Goal: Transaction & Acquisition: Download file/media

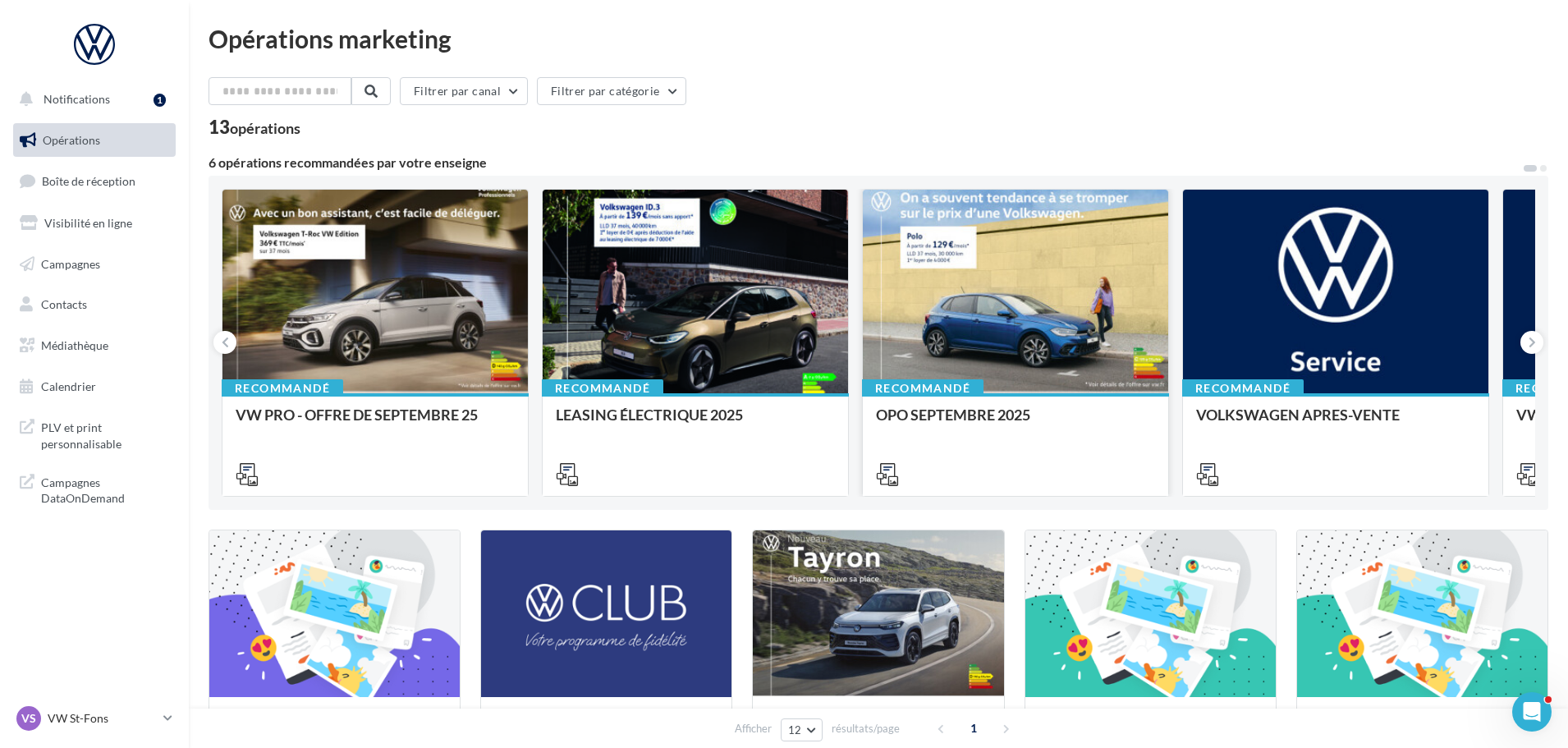
click at [1011, 289] on div at bounding box center [1015, 292] width 305 height 206
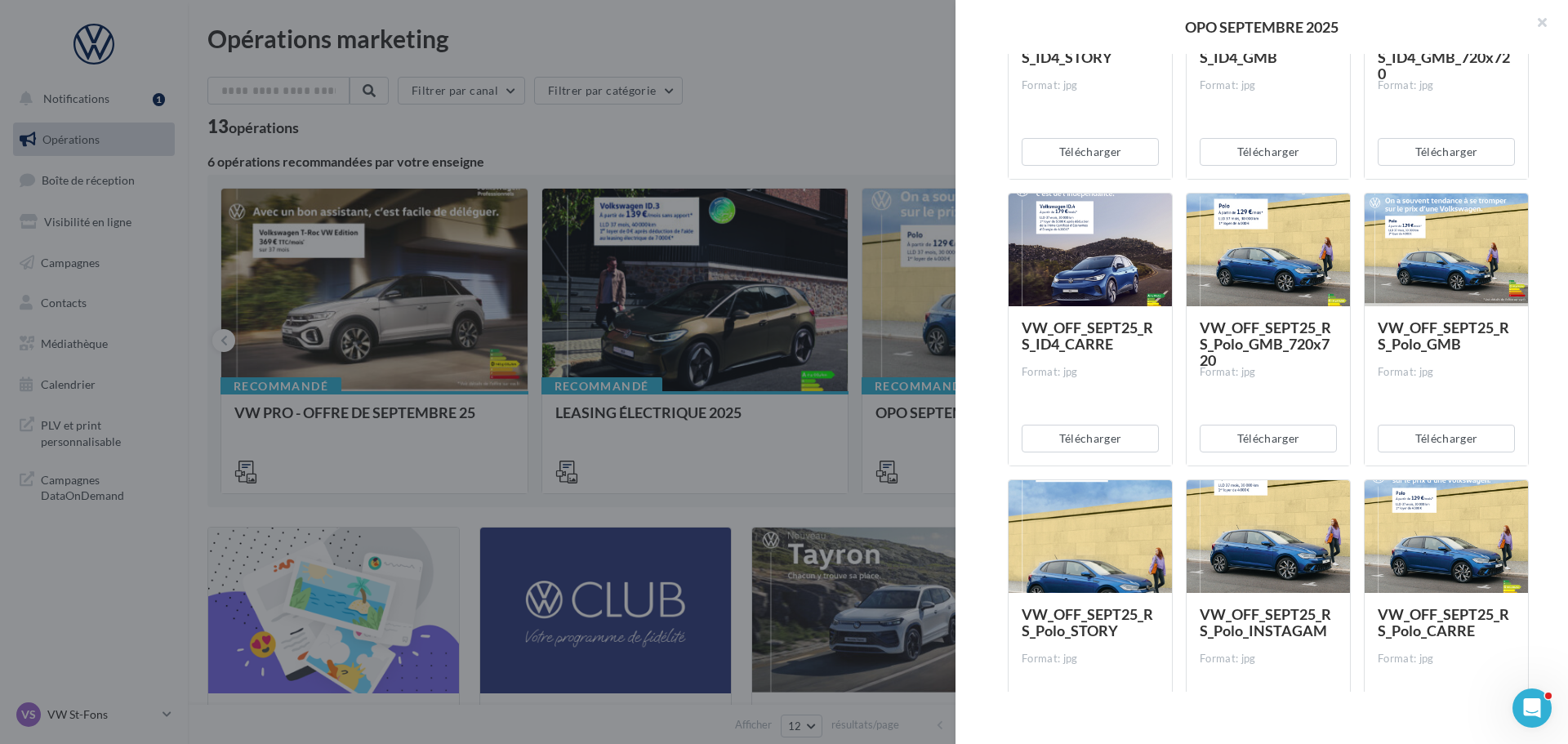
scroll to position [2614, 0]
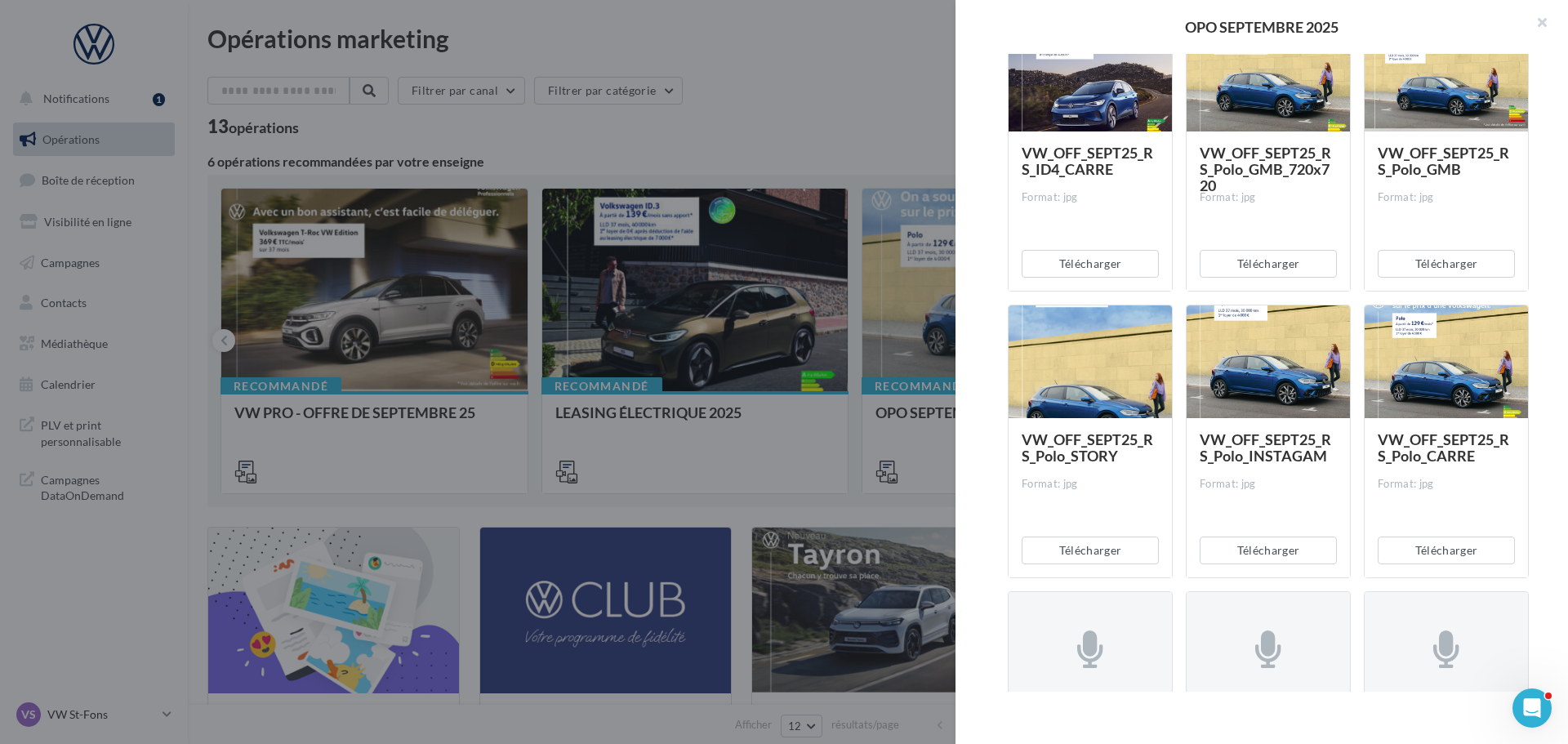
click at [1402, 155] on span "VW_OFF_SEPT25_RS_Polo_GMB" at bounding box center [1443, 161] width 132 height 34
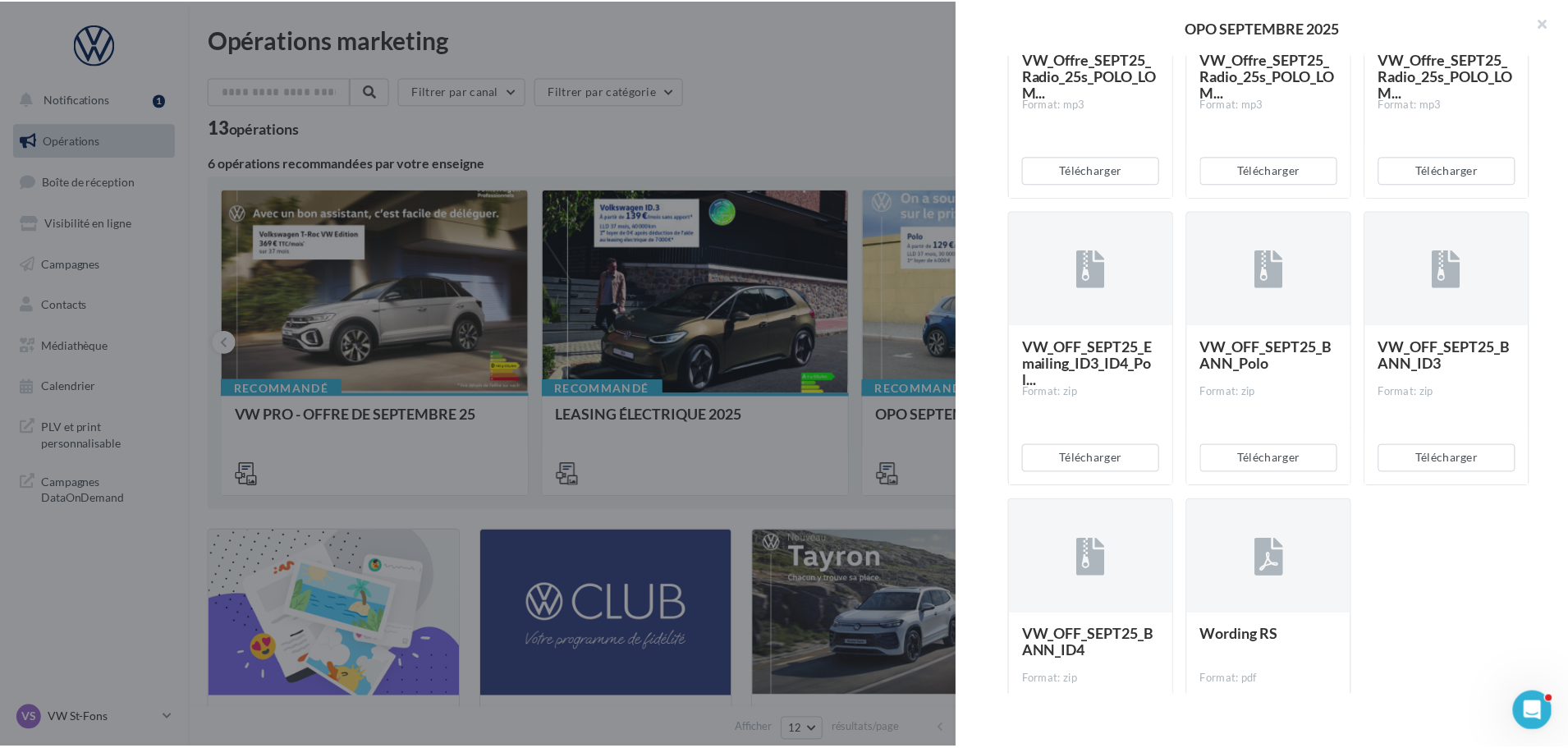
scroll to position [3404, 0]
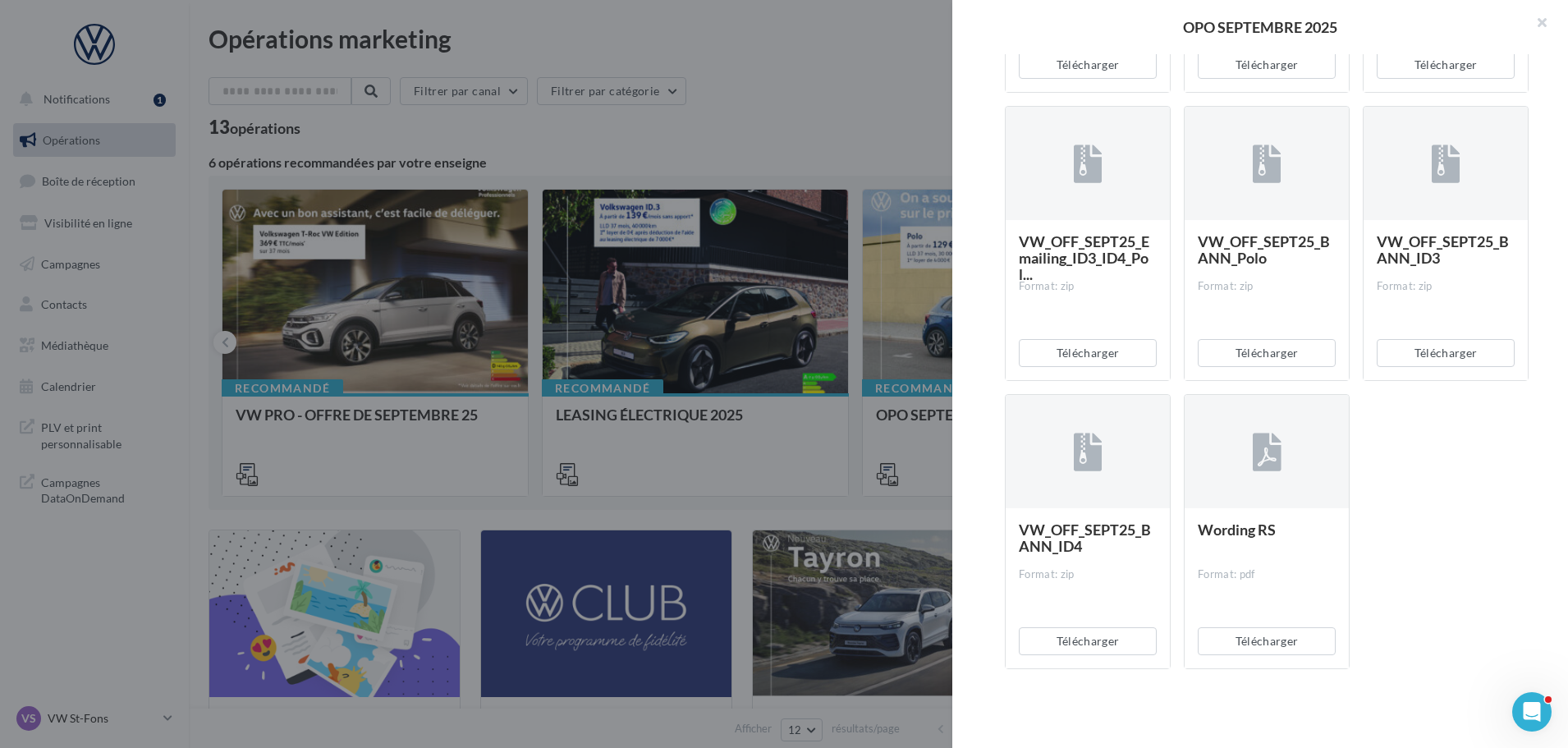
click at [829, 475] on div at bounding box center [784, 374] width 1568 height 748
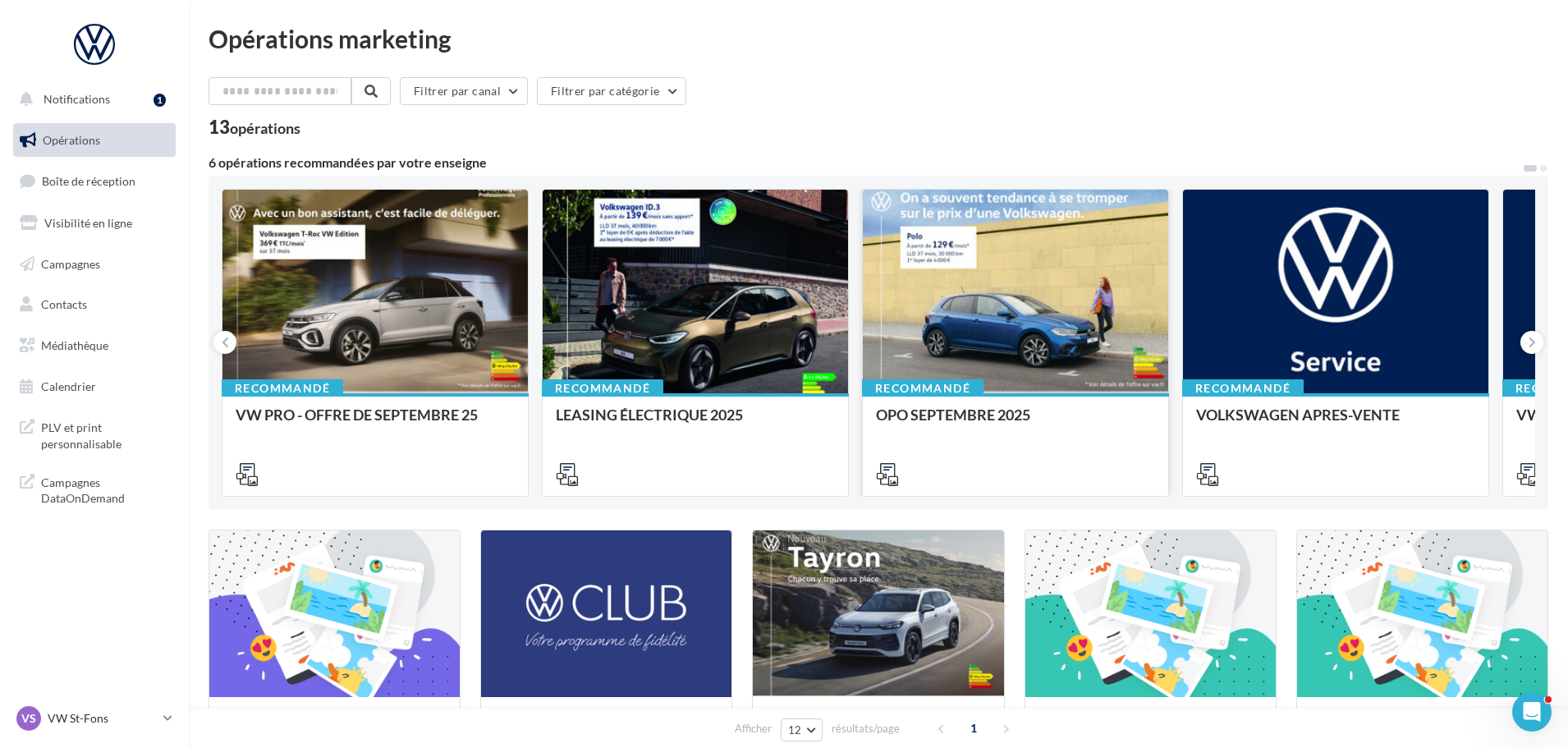
click at [1073, 446] on div "OPO SEPTEMBRE 2025" at bounding box center [1016, 443] width 279 height 75
click at [93, 429] on span "PLV et print personnalisable" at bounding box center [105, 433] width 128 height 35
click at [99, 360] on link "Médiathèque" at bounding box center [94, 345] width 169 height 34
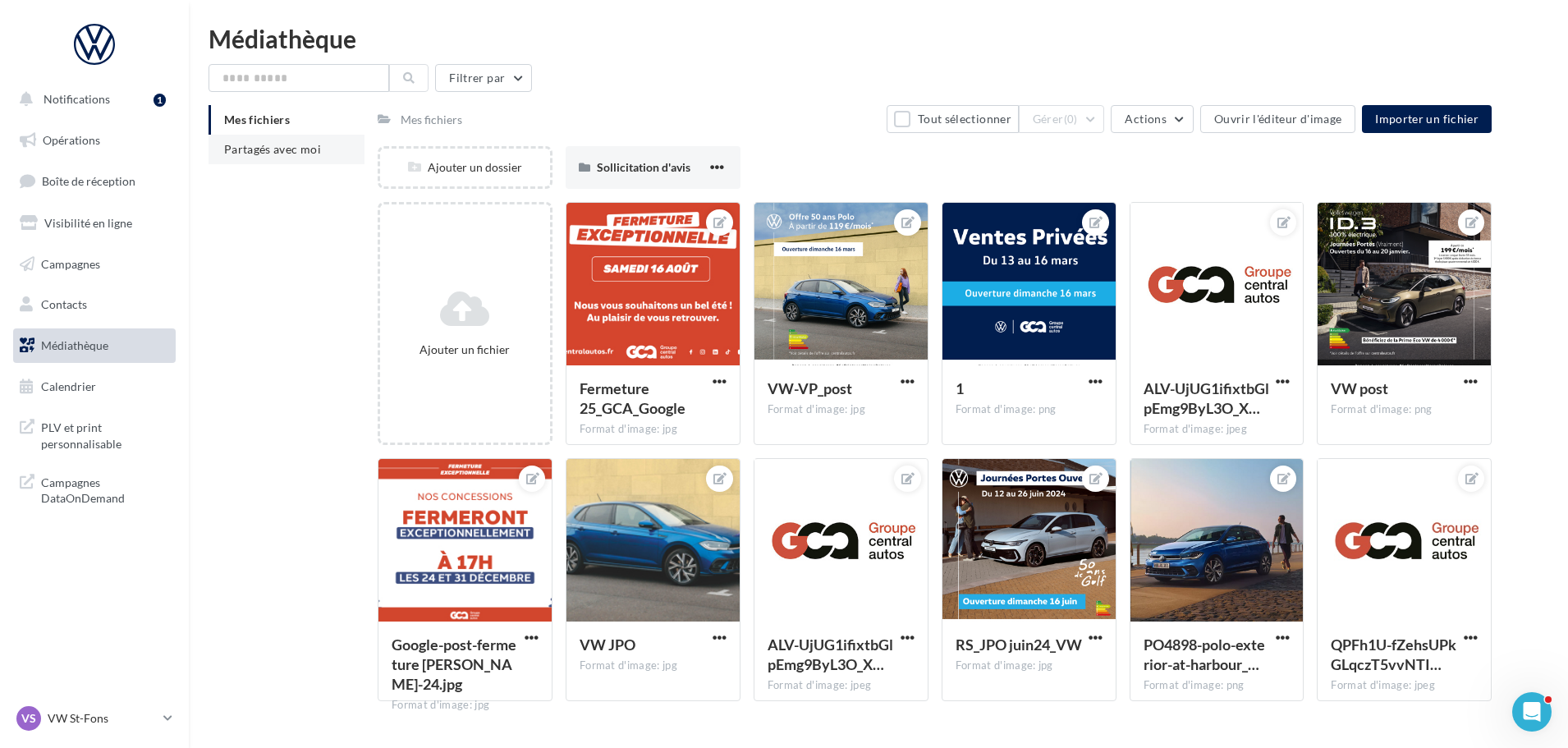
click at [270, 151] on span "Partagés avec moi" at bounding box center [272, 149] width 96 height 14
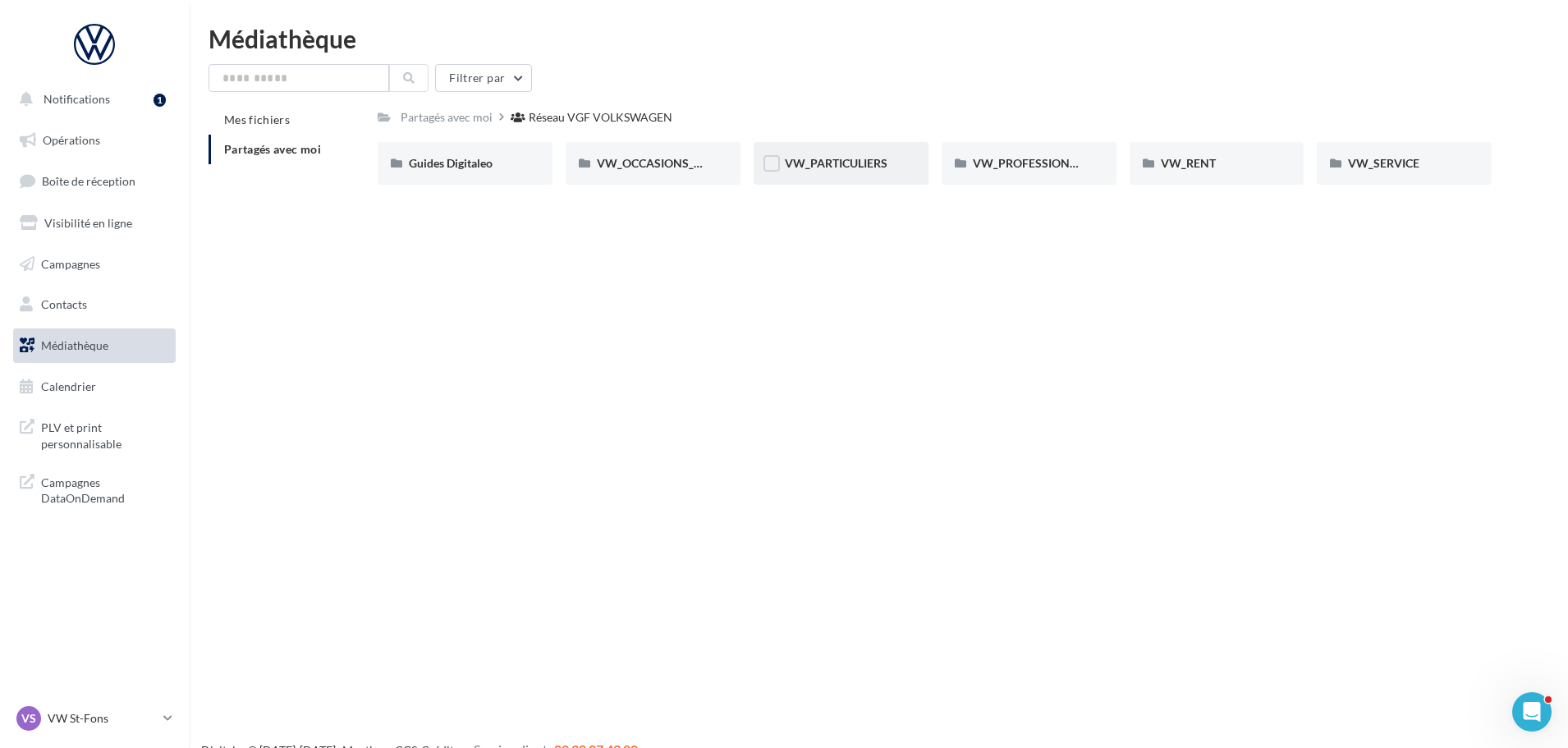
click at [850, 150] on div "VW_PARTICULIERS" at bounding box center [841, 163] width 175 height 42
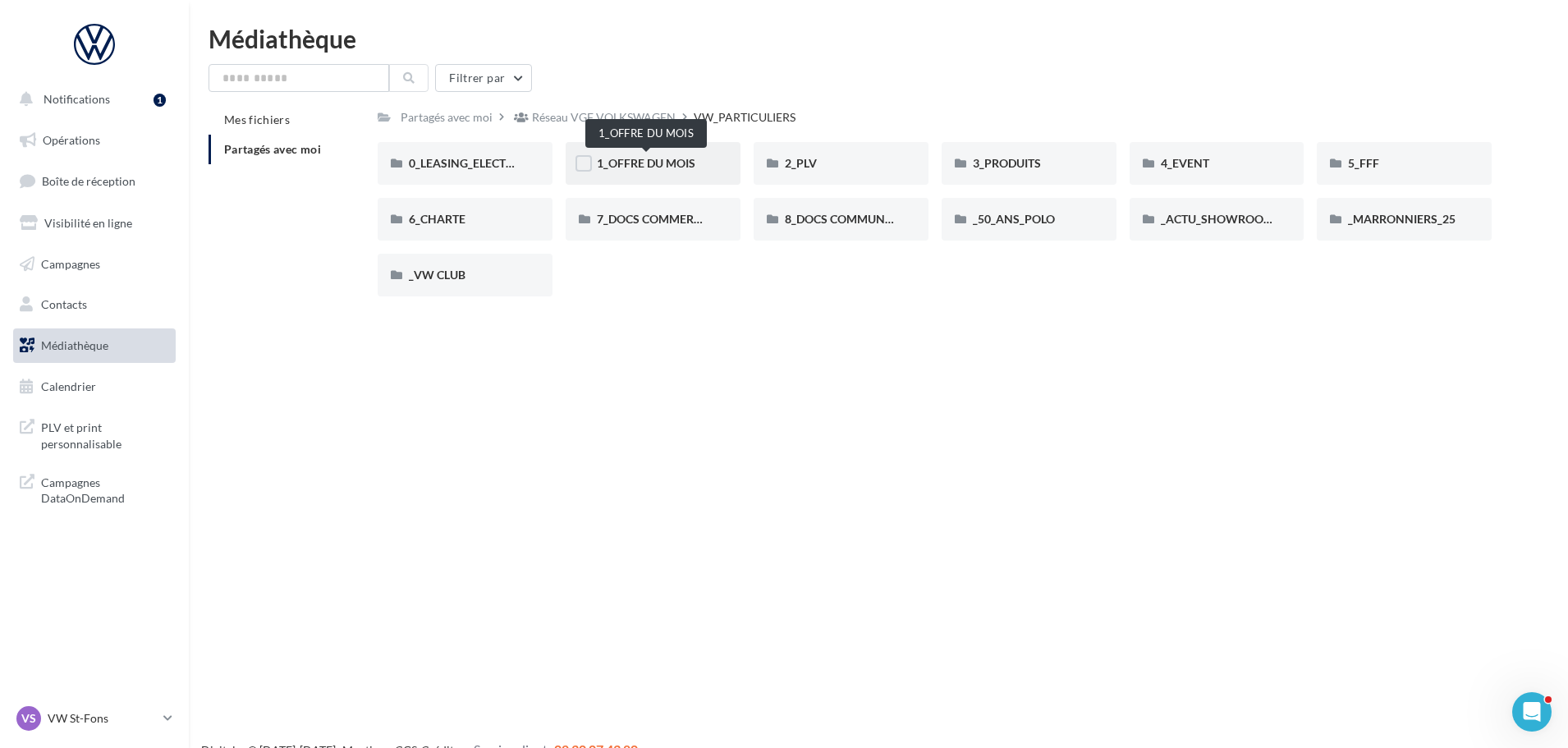
click at [671, 167] on span "1_OFFRE DU MOIS" at bounding box center [646, 162] width 98 height 14
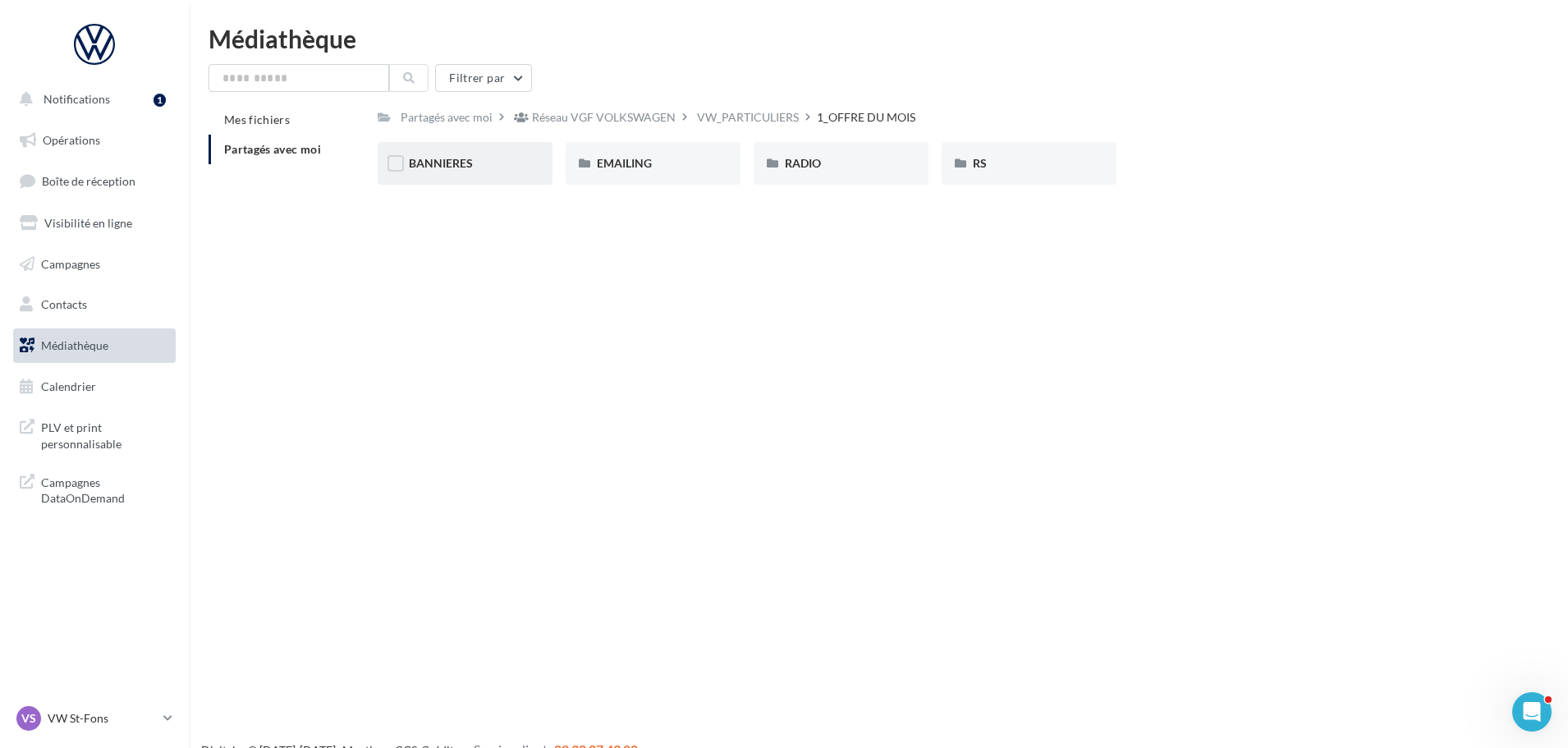
click at [486, 185] on div "BANNIERES" at bounding box center [465, 163] width 175 height 42
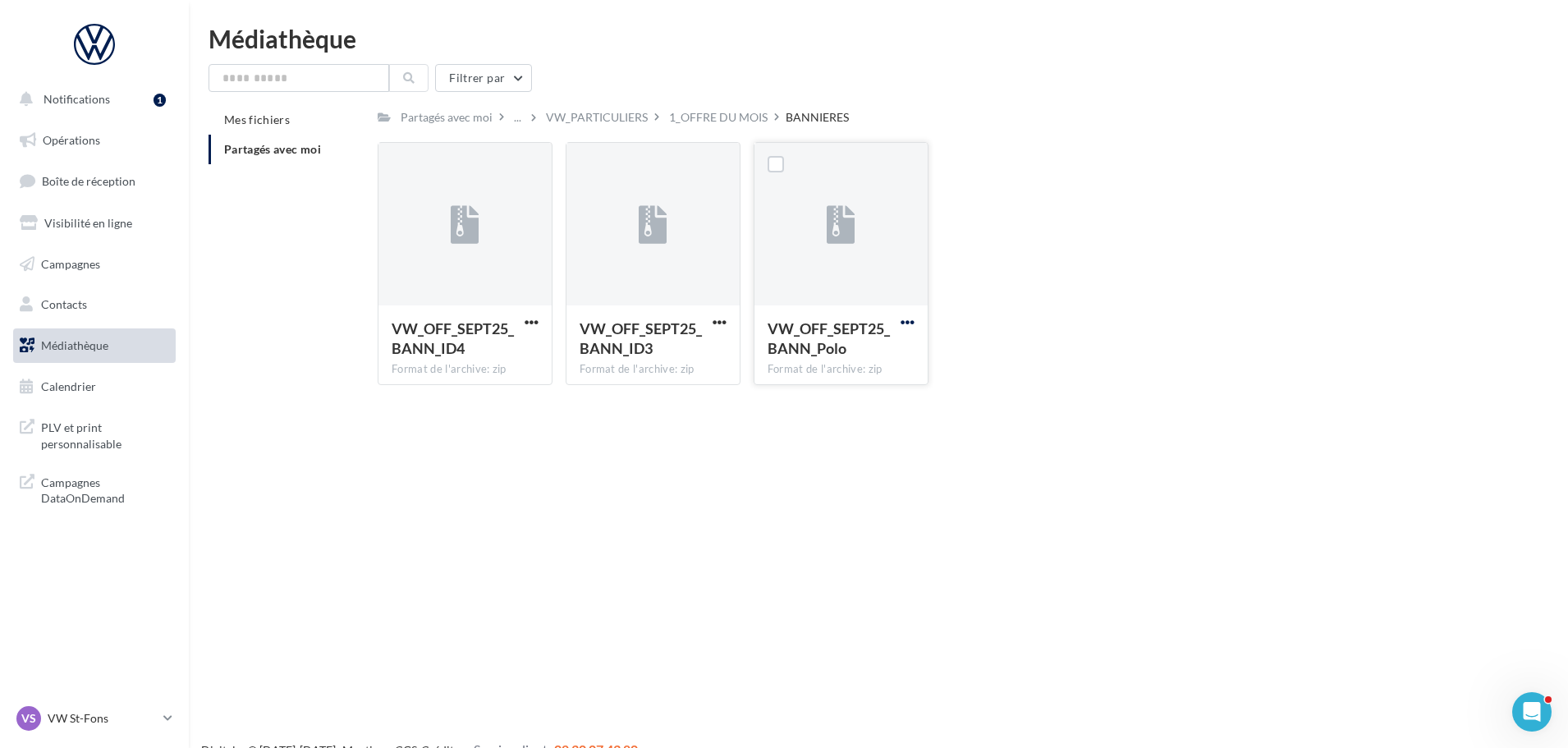
click at [913, 315] on span "button" at bounding box center [908, 322] width 14 height 14
click at [903, 353] on button "Télécharger" at bounding box center [835, 354] width 164 height 42
click at [1135, 275] on div "VW_OFF_SEPT25_BANN_ID4 Format de l'archive: zip VW_OFF_SEPT25_BANN_ID4 VW_OFF_S…" at bounding box center [941, 270] width 1127 height 256
click at [962, 649] on div "Notifications 1 Opérations Boîte de réception Visibilité en ligne Campagnes Con…" at bounding box center [784, 400] width 1568 height 748
